Goal: Task Accomplishment & Management: Manage account settings

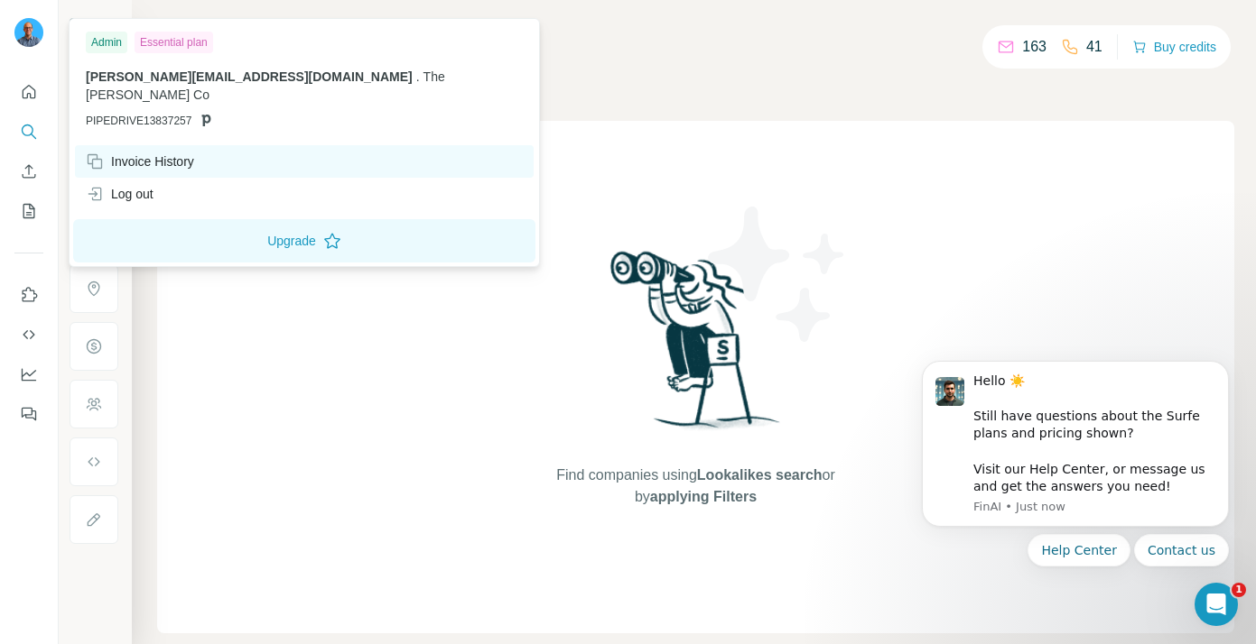
click at [155, 153] on div "Invoice History" at bounding box center [140, 162] width 108 height 18
click at [190, 46] on div "Essential plan" at bounding box center [173, 43] width 79 height 22
click at [190, 45] on div "Essential plan" at bounding box center [173, 43] width 79 height 22
click at [144, 153] on div "Invoice History" at bounding box center [140, 162] width 108 height 18
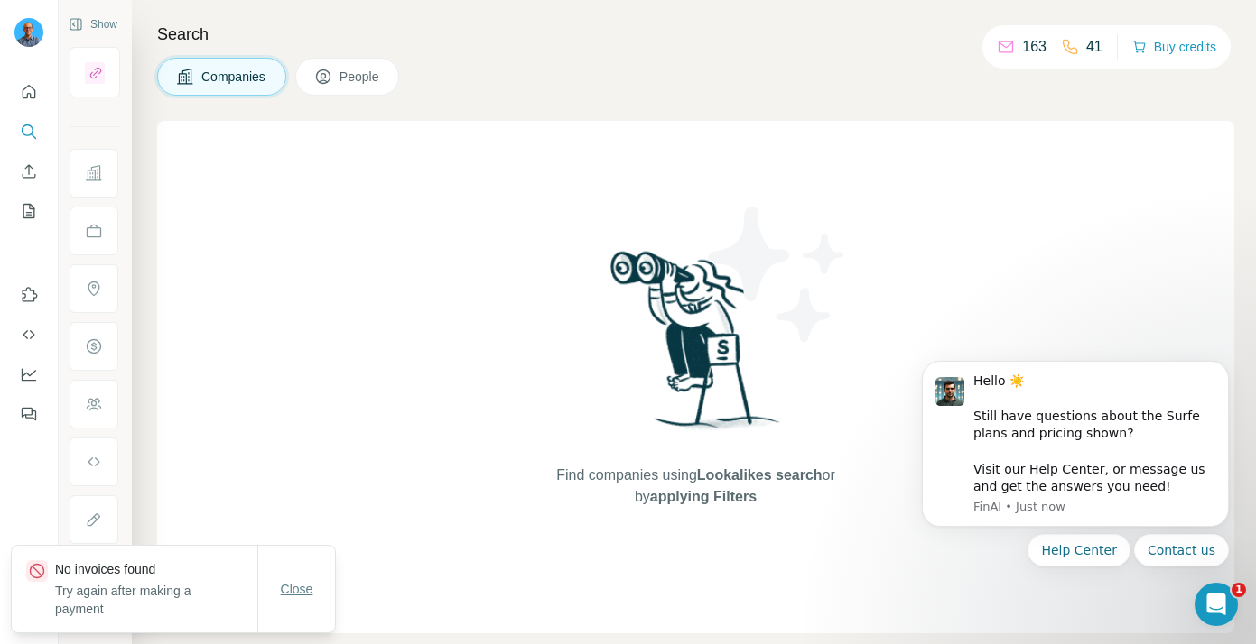
click at [311, 597] on span "Close" at bounding box center [297, 589] width 32 height 18
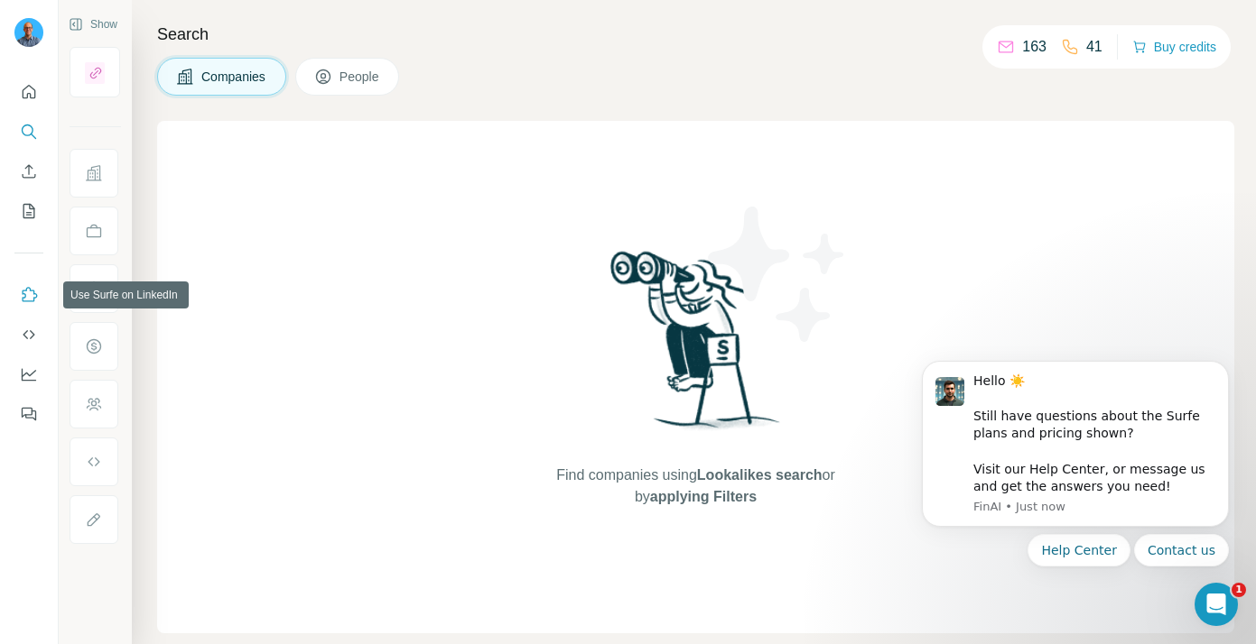
click at [32, 286] on icon "Use Surfe on LinkedIn" at bounding box center [29, 295] width 18 height 18
click at [28, 376] on icon "Dashboard" at bounding box center [29, 375] width 18 height 18
